Goal: Task Accomplishment & Management: Use online tool/utility

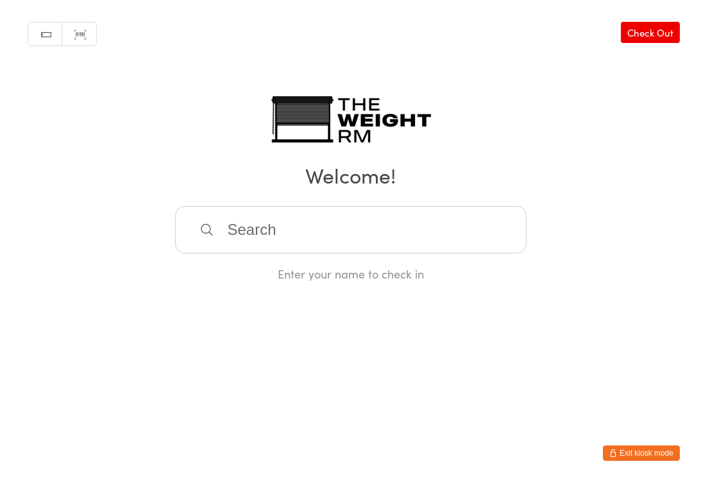
click at [278, 235] on input "search" at bounding box center [351, 229] width 352 height 47
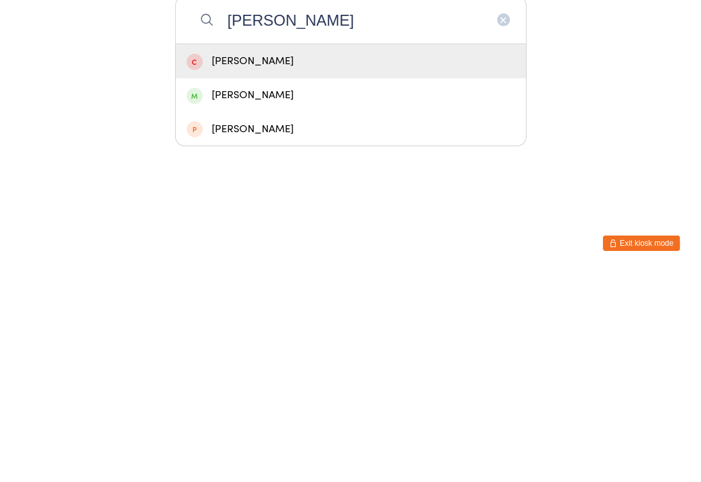
type input "[PERSON_NAME]"
click at [276, 296] on div "[PERSON_NAME]" at bounding box center [351, 304] width 328 height 17
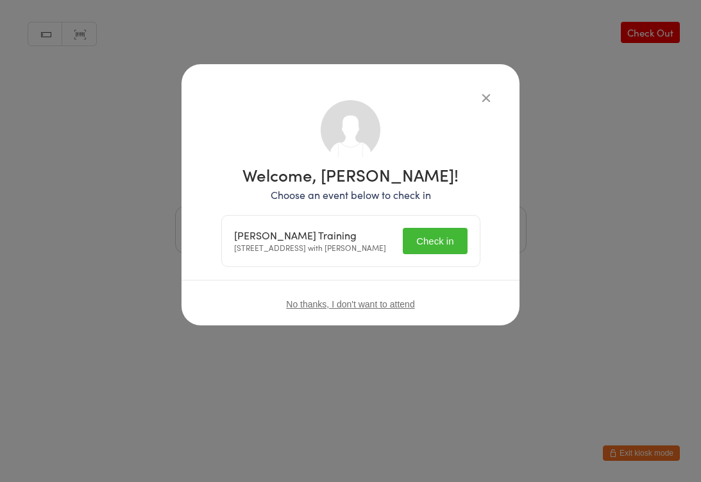
click at [431, 246] on button "Check in" at bounding box center [435, 241] width 64 height 26
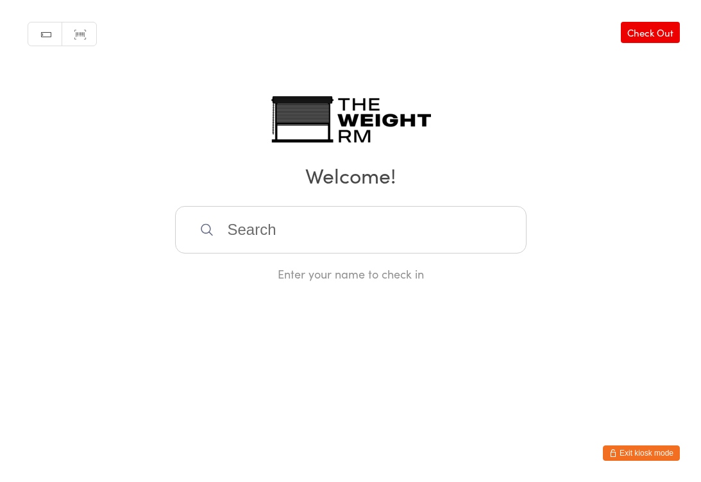
click at [339, 250] on input "search" at bounding box center [351, 229] width 352 height 47
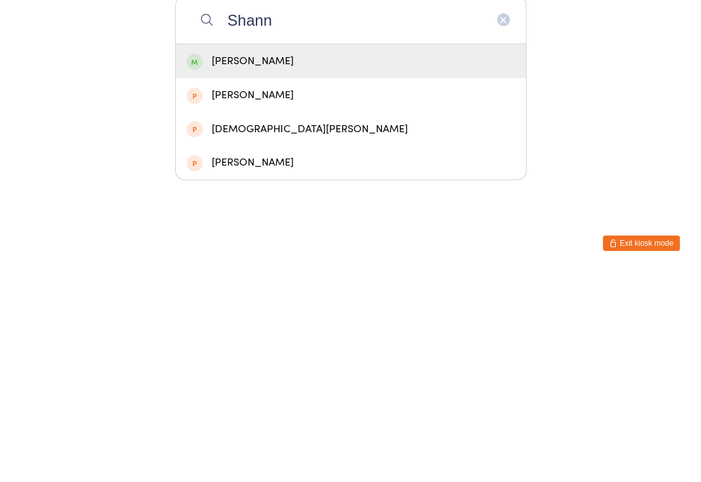
type input "Shann"
click at [318, 262] on div "[PERSON_NAME]" at bounding box center [351, 270] width 328 height 17
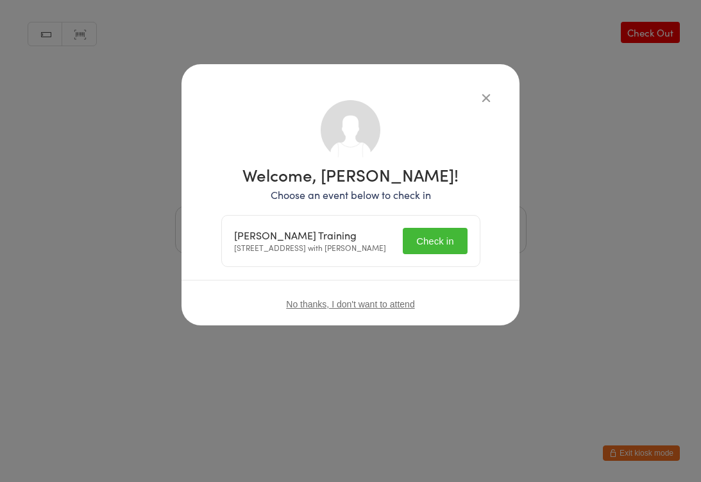
click at [428, 244] on button "Check in" at bounding box center [435, 241] width 64 height 26
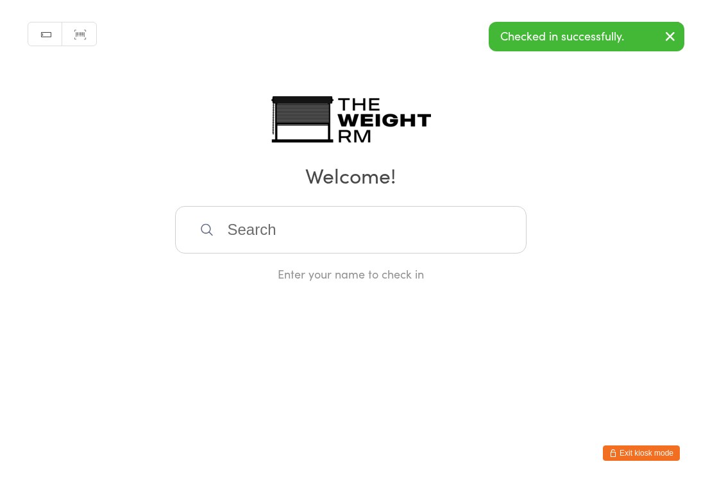
click at [340, 233] on input "search" at bounding box center [351, 229] width 352 height 47
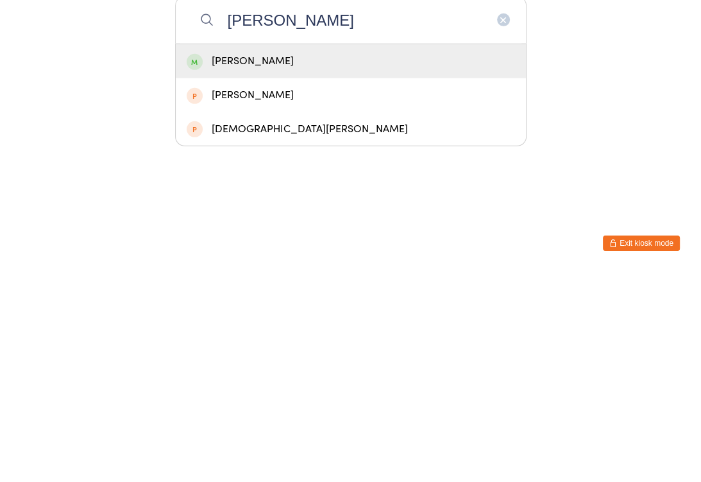
type input "[PERSON_NAME]"
click at [340, 262] on div "[PERSON_NAME]" at bounding box center [351, 270] width 328 height 17
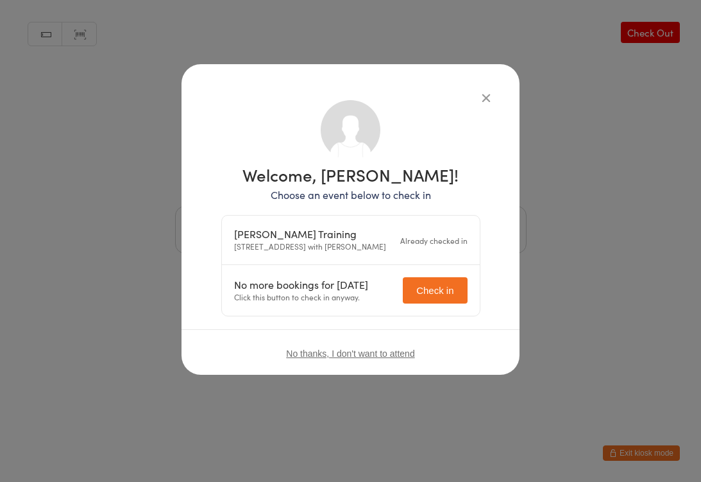
click at [489, 90] on icon "button" at bounding box center [486, 97] width 14 height 14
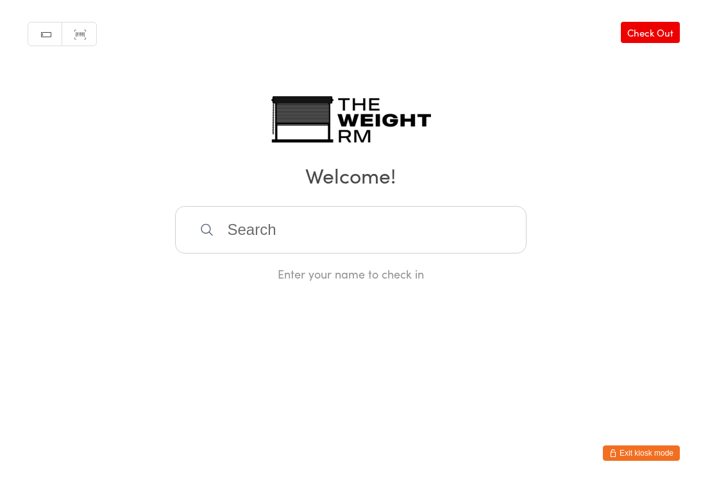
click at [233, 461] on html "You have now entered Kiosk Mode. Members will be able to check themselves in us…" at bounding box center [350, 241] width 701 height 482
click at [230, 232] on input "search" at bounding box center [351, 229] width 352 height 47
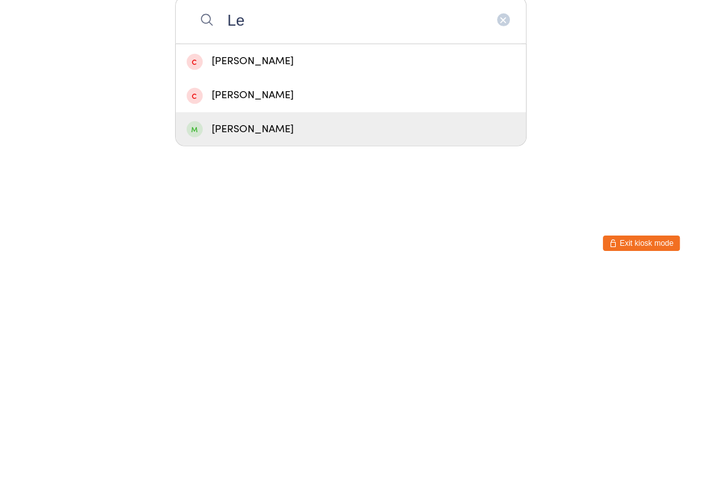
type input "Le"
click at [266, 330] on div "[PERSON_NAME]" at bounding box center [351, 338] width 328 height 17
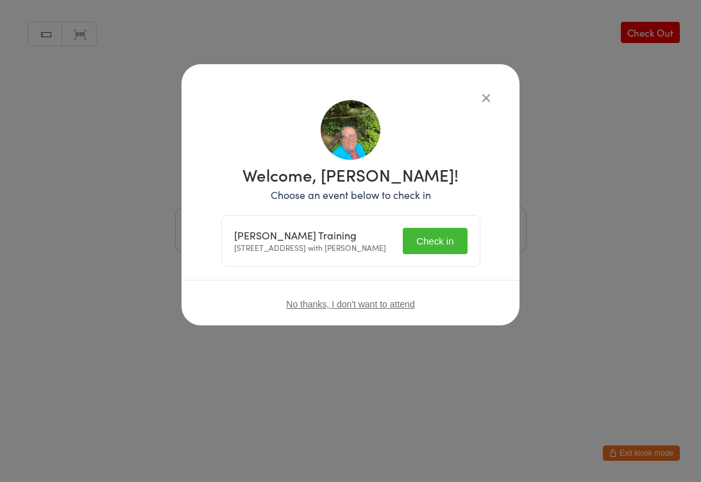
click at [449, 236] on button "Check in" at bounding box center [435, 241] width 64 height 26
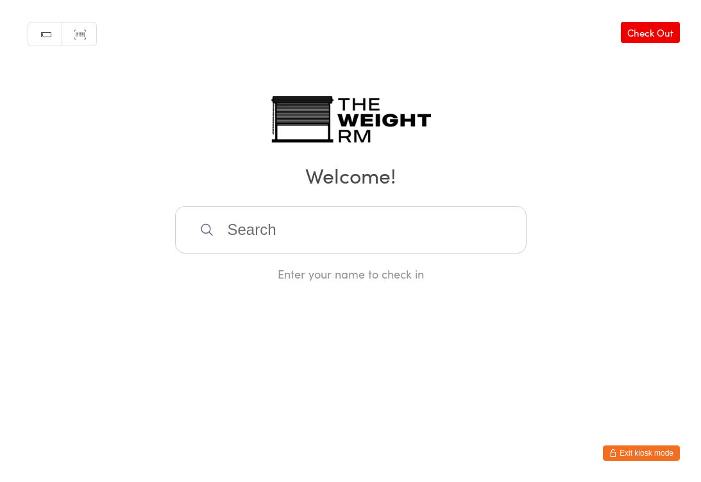
click at [409, 244] on input "search" at bounding box center [351, 229] width 352 height 47
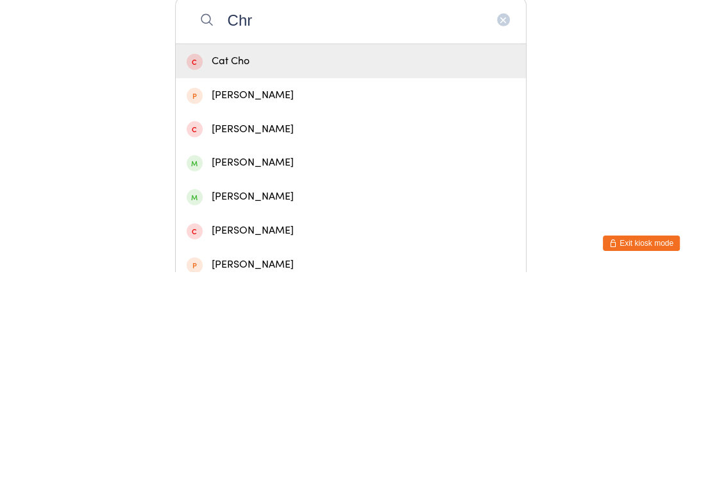
type input "Chr"
click at [280, 398] on div "[PERSON_NAME]" at bounding box center [351, 406] width 328 height 17
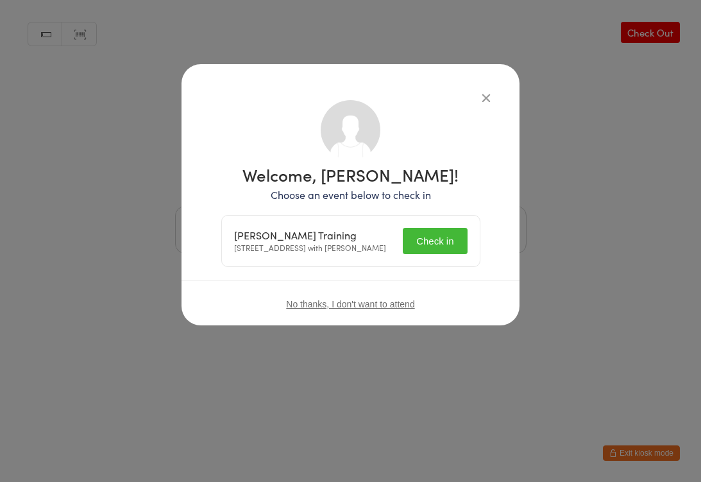
click at [434, 243] on button "Check in" at bounding box center [435, 241] width 64 height 26
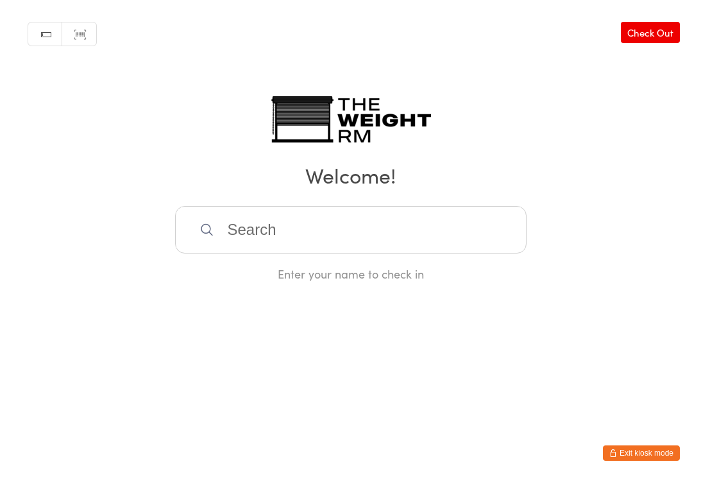
click at [239, 231] on input "search" at bounding box center [351, 229] width 352 height 47
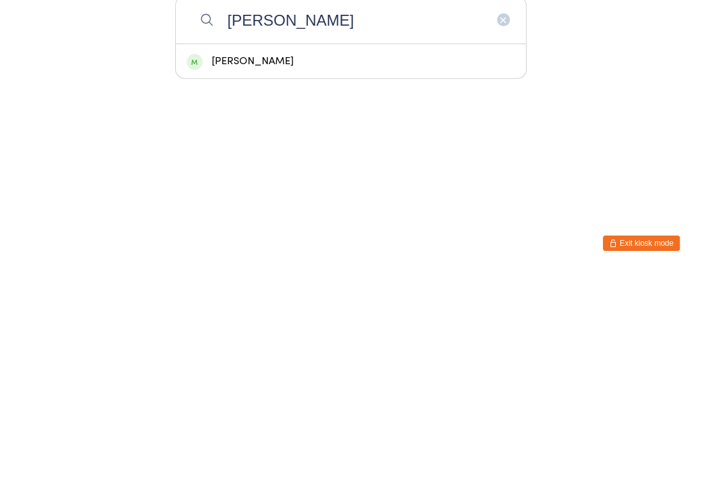
type input "[PERSON_NAME]"
click at [247, 262] on div "[PERSON_NAME]" at bounding box center [351, 270] width 328 height 17
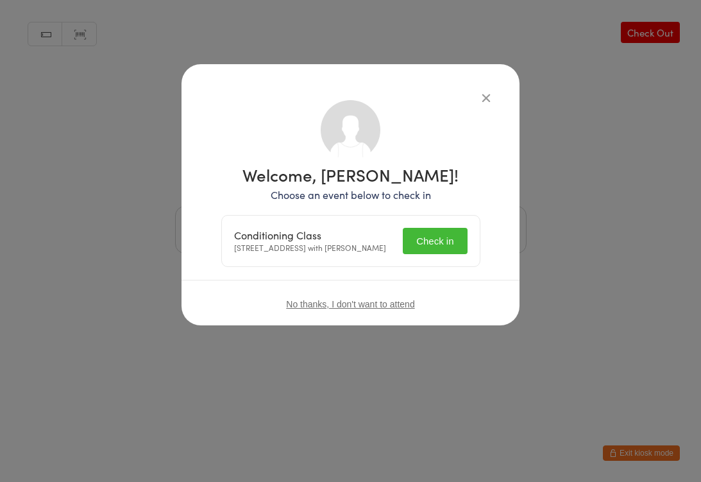
click at [437, 242] on button "Check in" at bounding box center [435, 241] width 64 height 26
